Goal: Navigation & Orientation: Find specific page/section

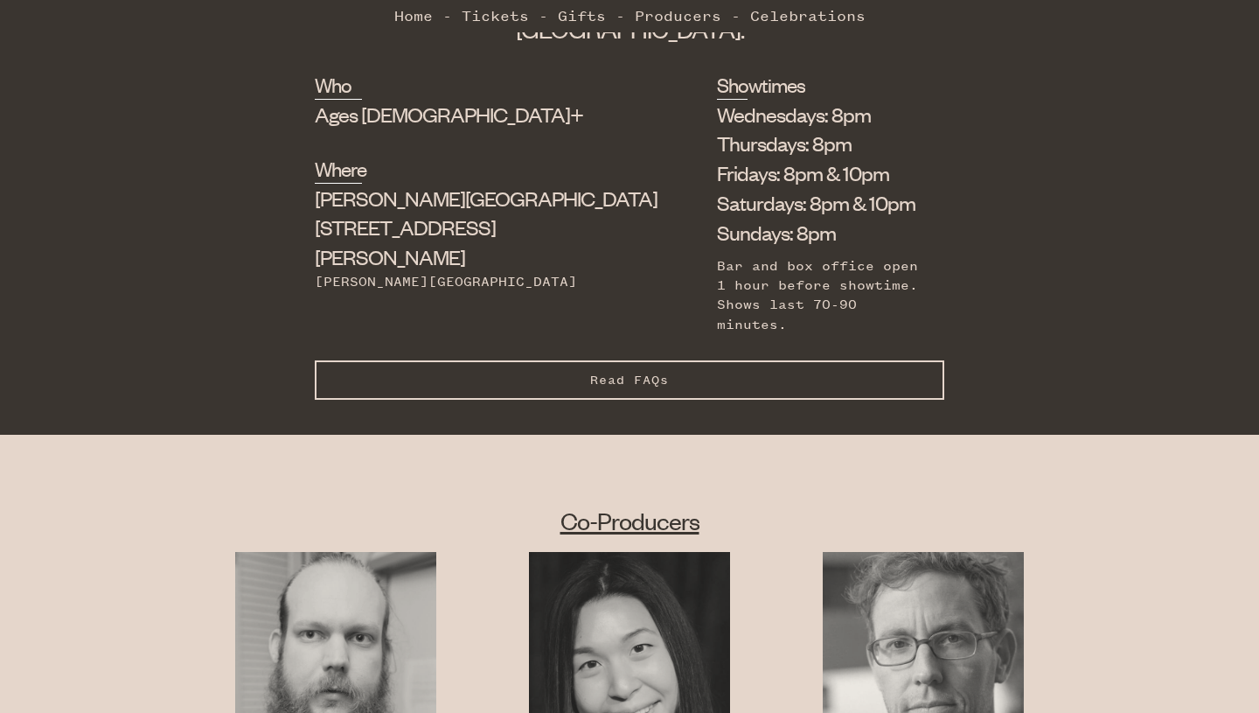
scroll to position [693, 0]
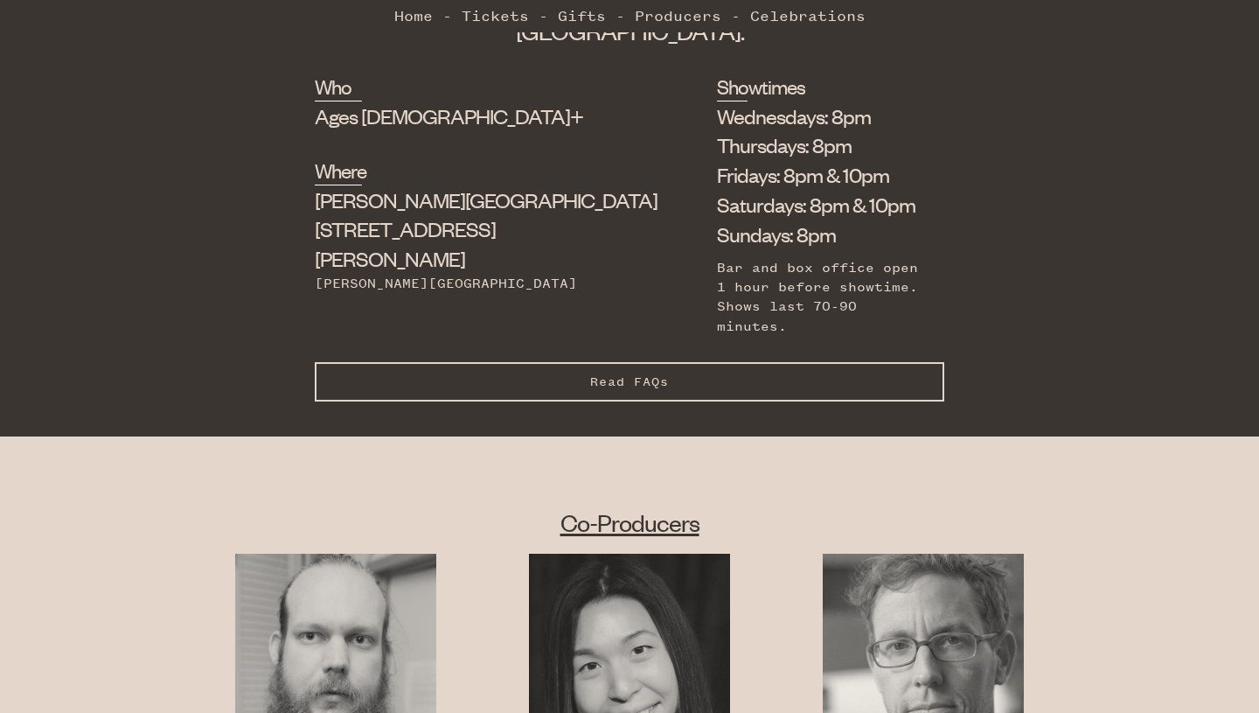
click at [477, 368] on button "Read FAQs Hide FAQs" at bounding box center [630, 381] width 630 height 39
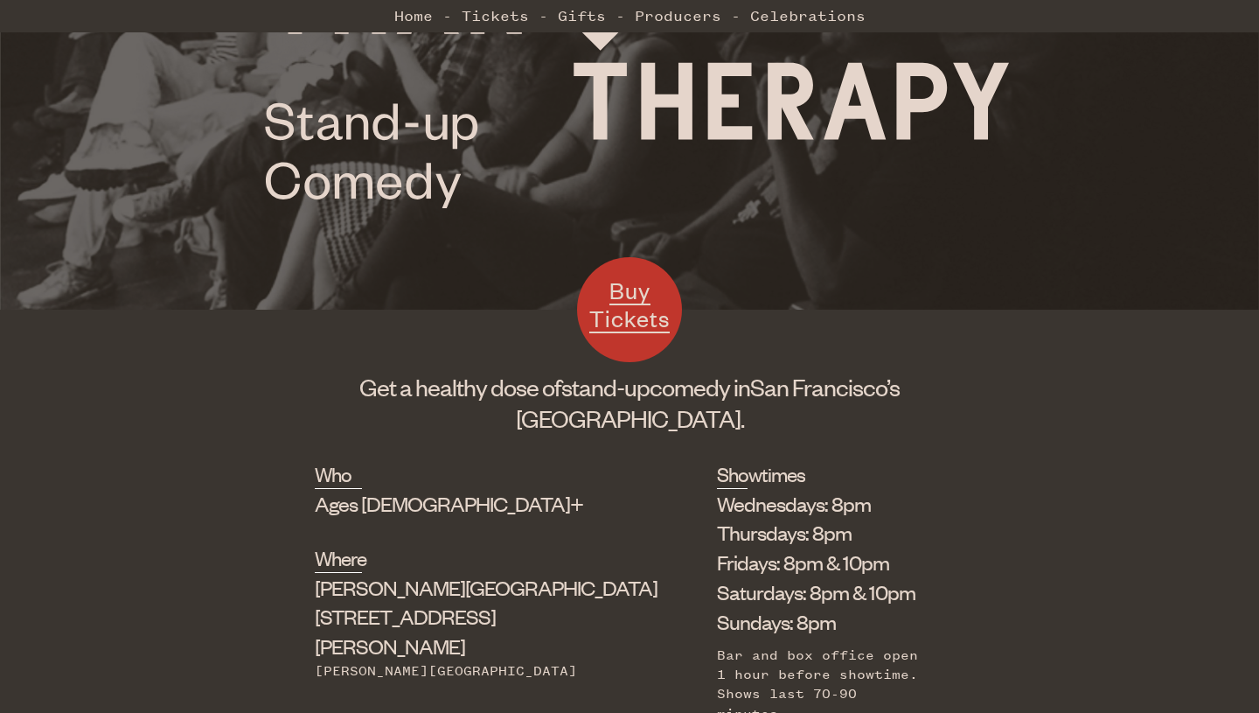
scroll to position [321, 0]
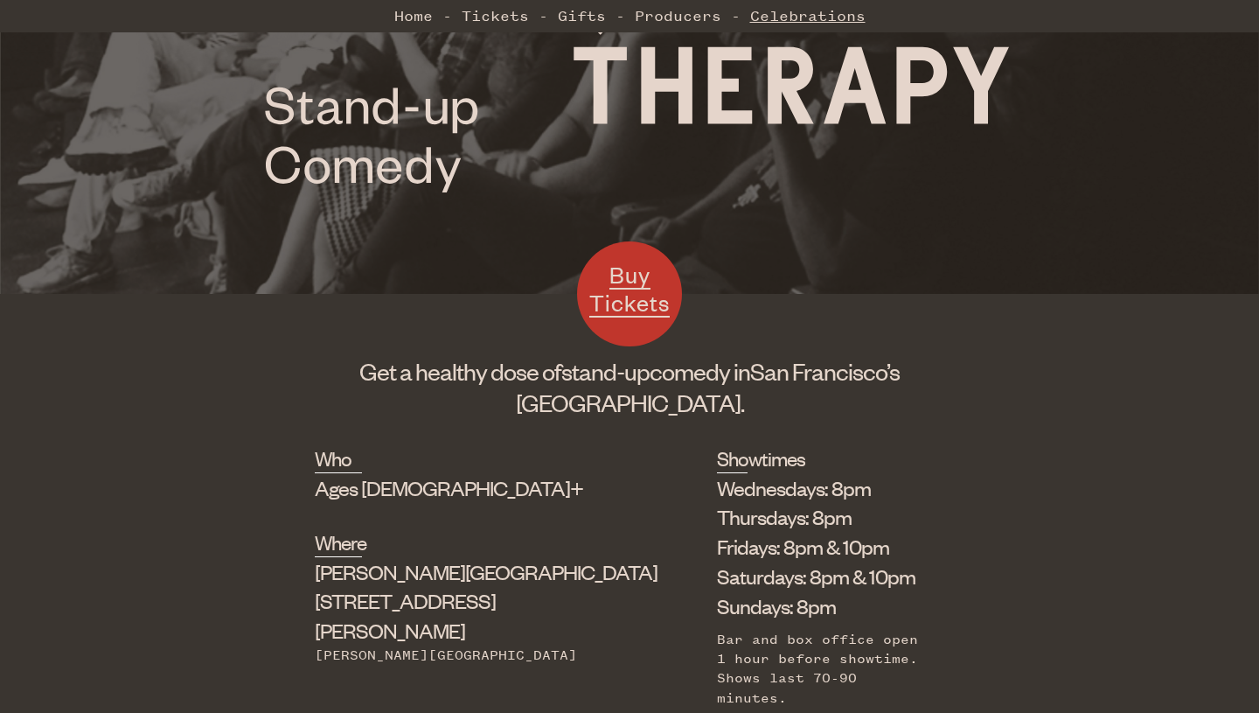
click at [779, 18] on link "Celebrations" at bounding box center [807, 15] width 115 height 35
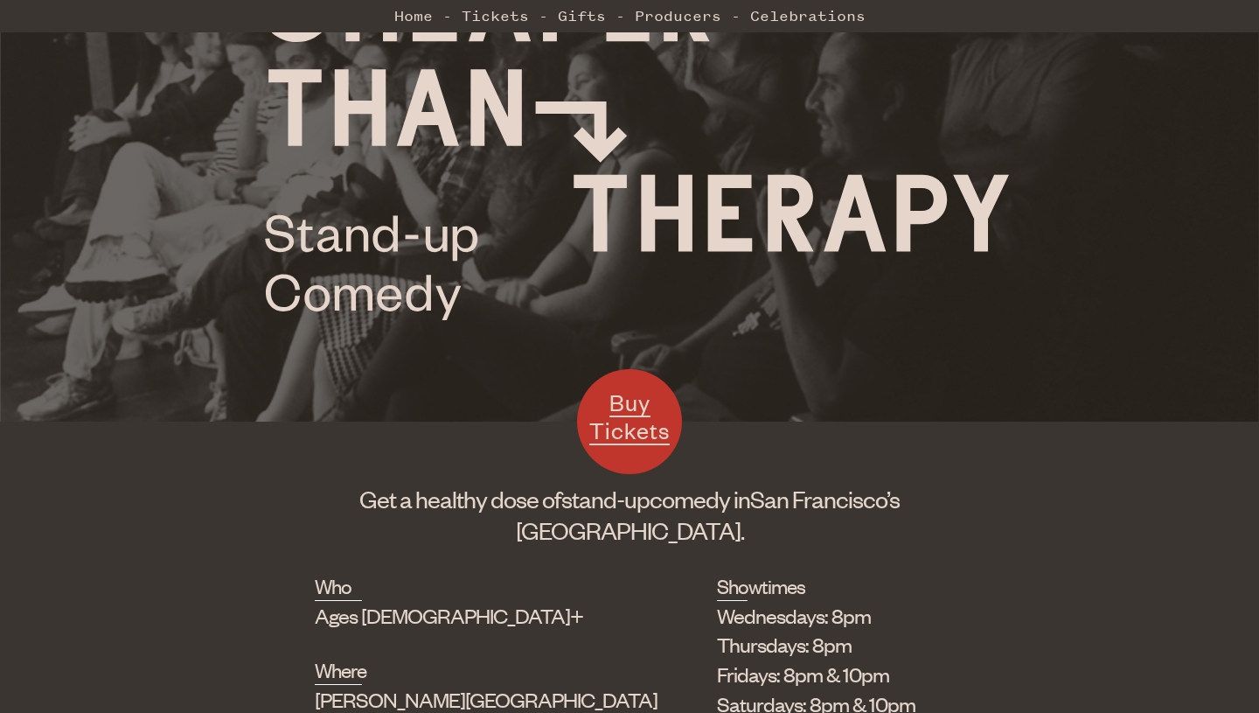
scroll to position [0, 0]
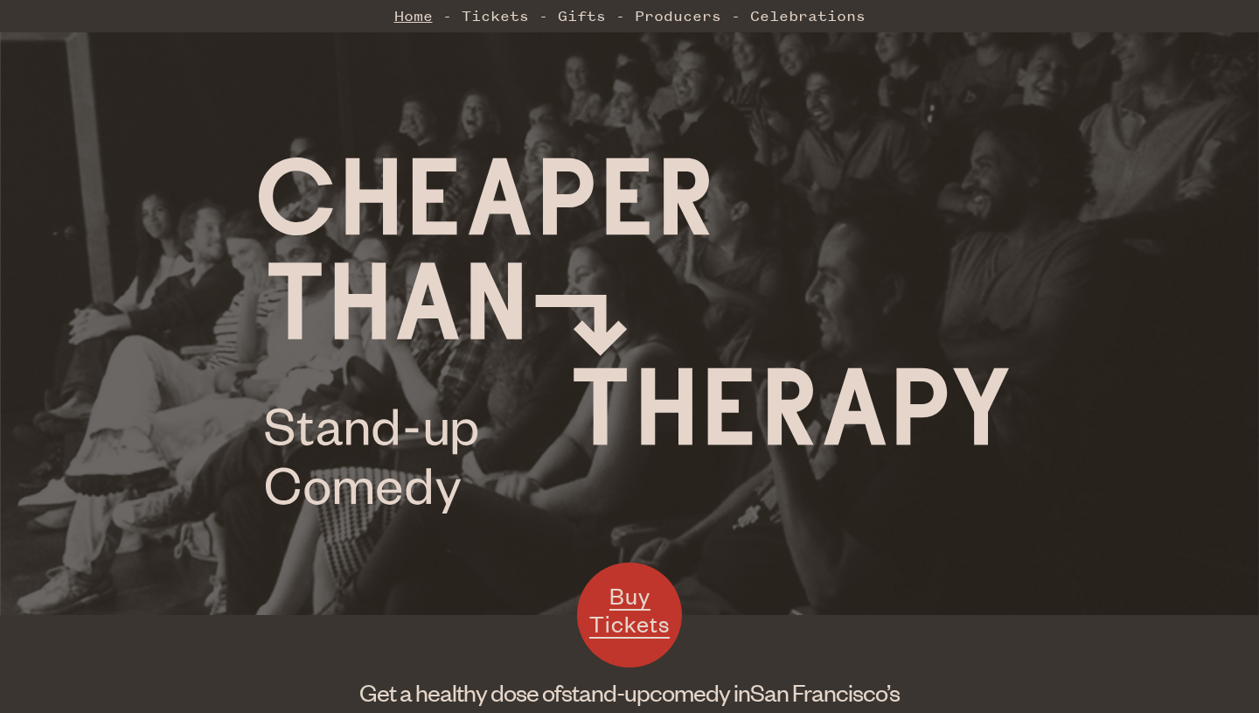
click at [417, 16] on link "Home" at bounding box center [413, 15] width 38 height 35
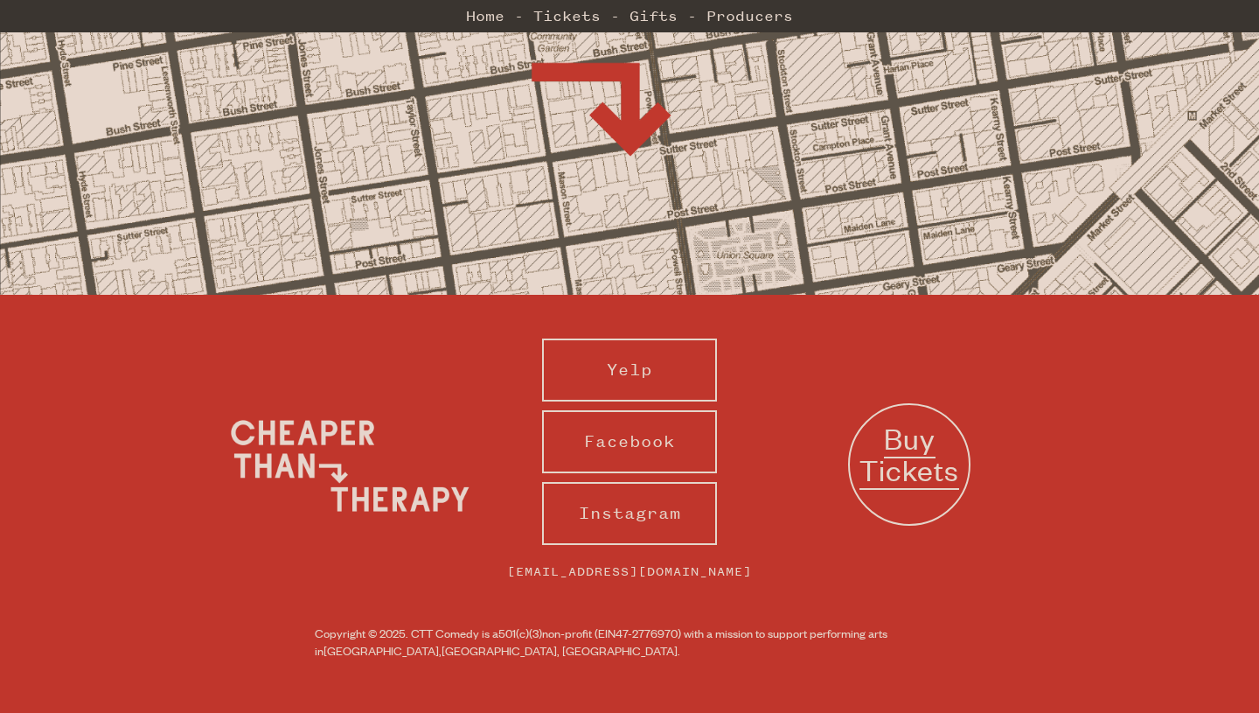
scroll to position [1378, 0]
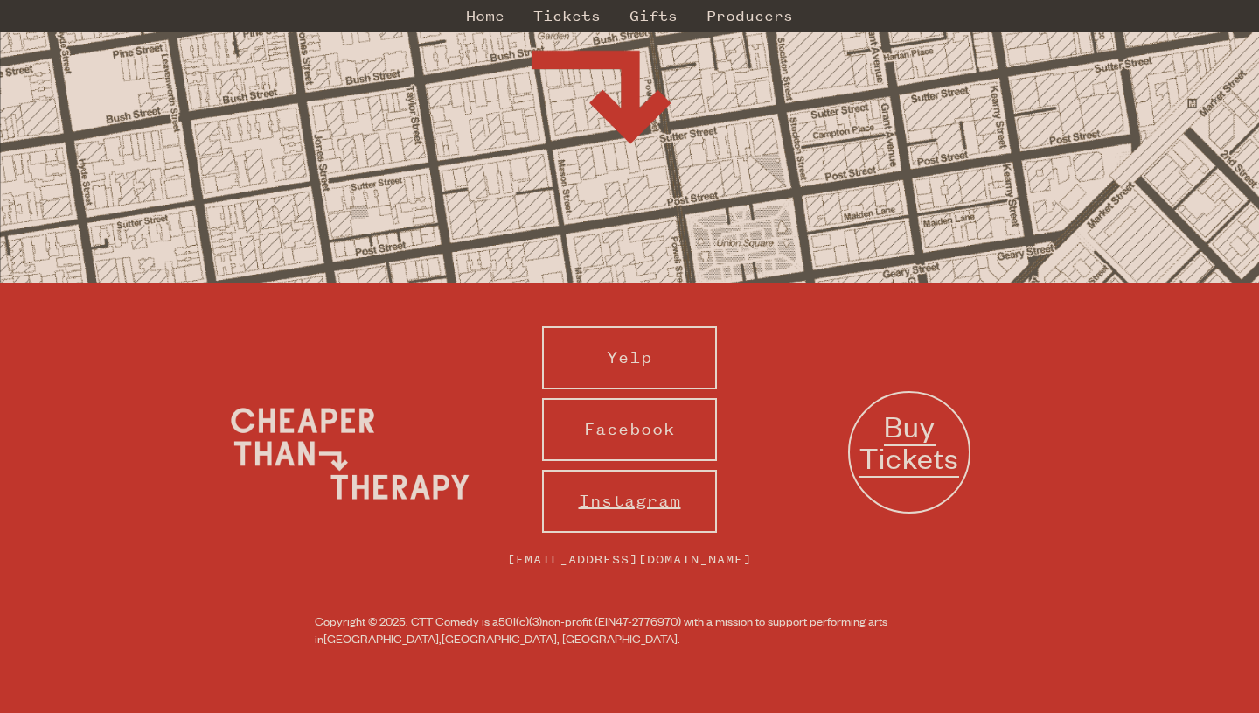
click at [592, 512] on link "Instagram" at bounding box center [629, 501] width 175 height 63
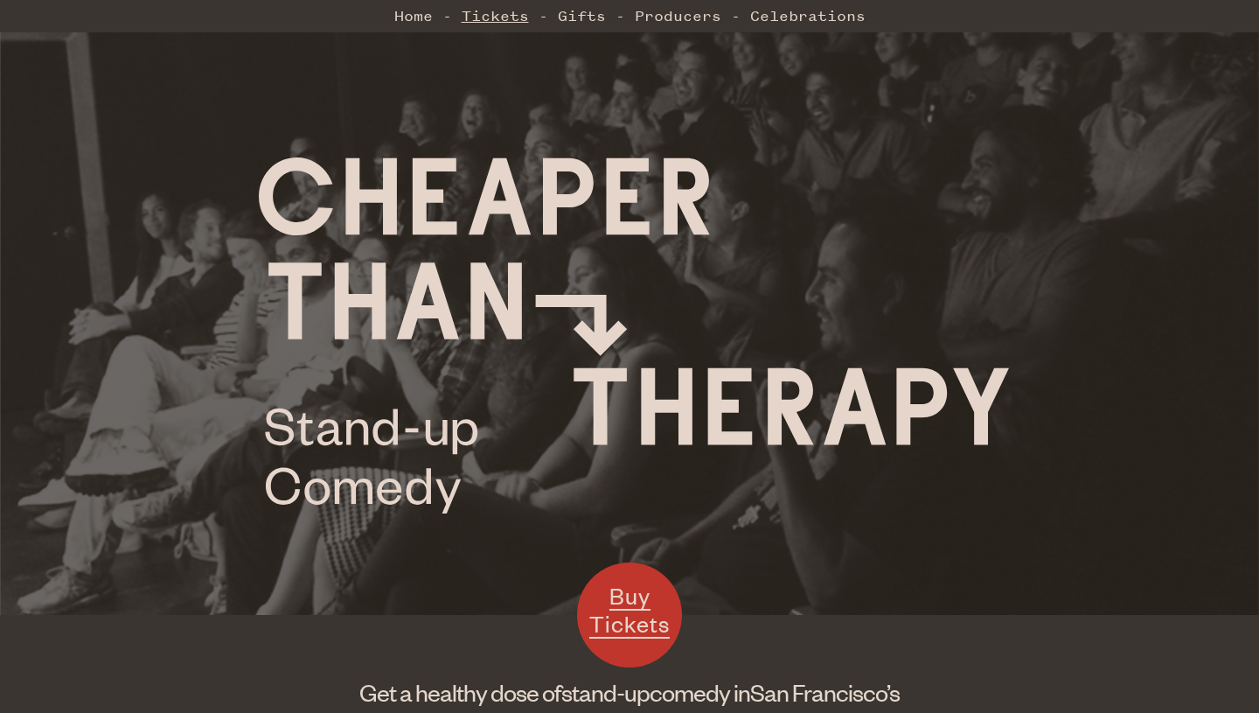
click at [505, 14] on link "Tickets" at bounding box center [495, 15] width 67 height 35
